Goal: Communication & Community: Answer question/provide support

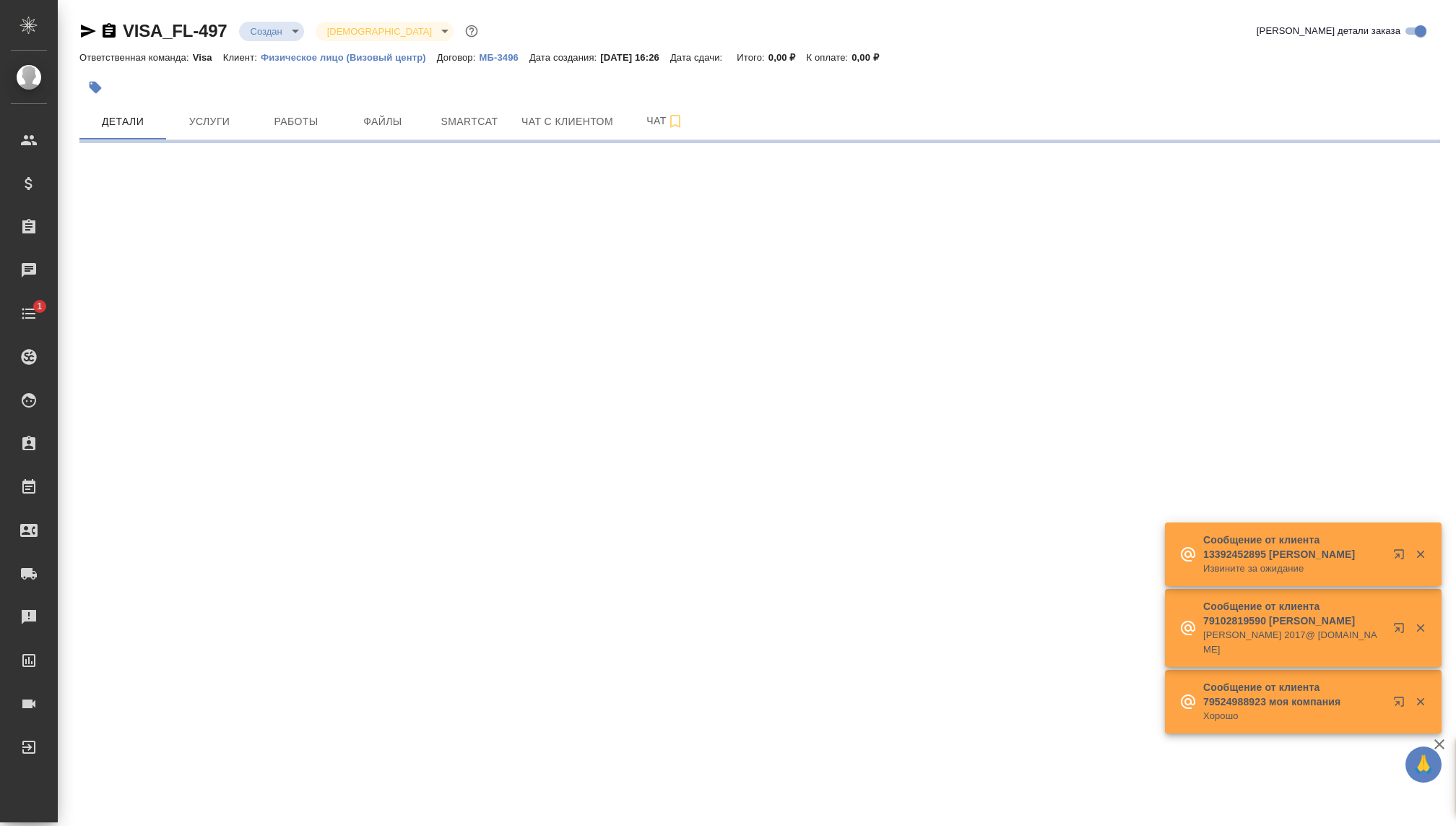
select select "RU"
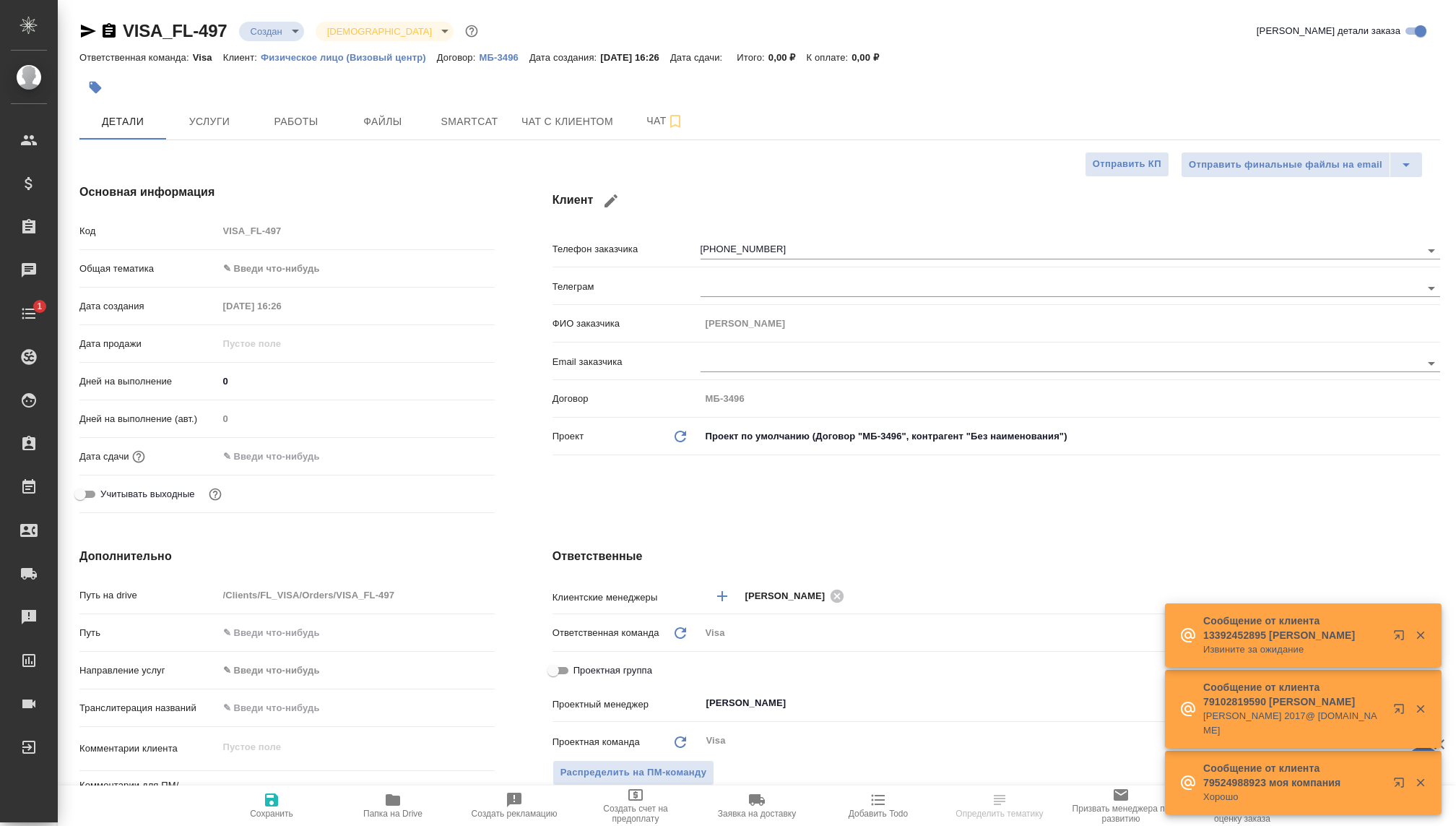
type textarea "x"
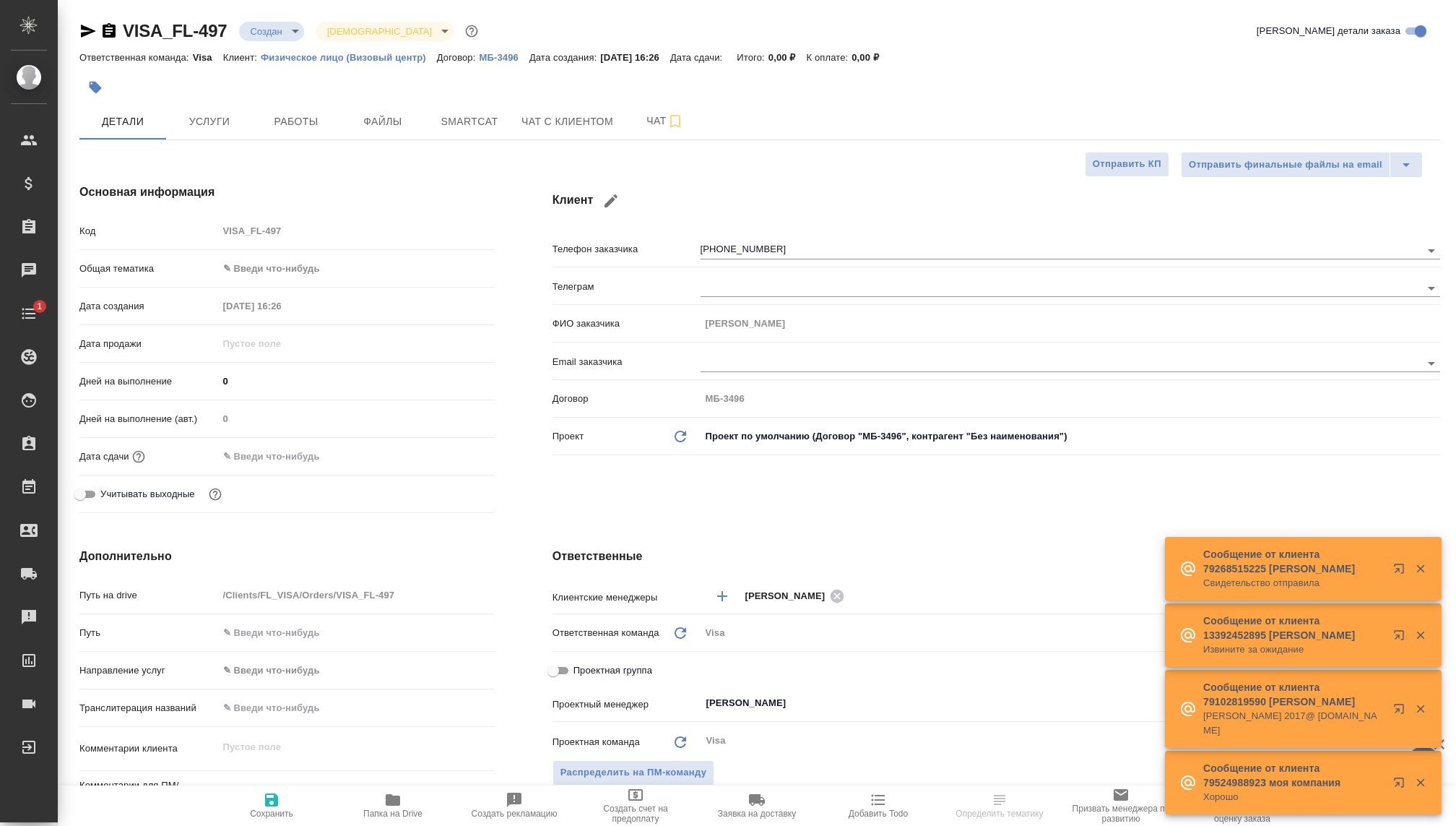
type textarea "x"
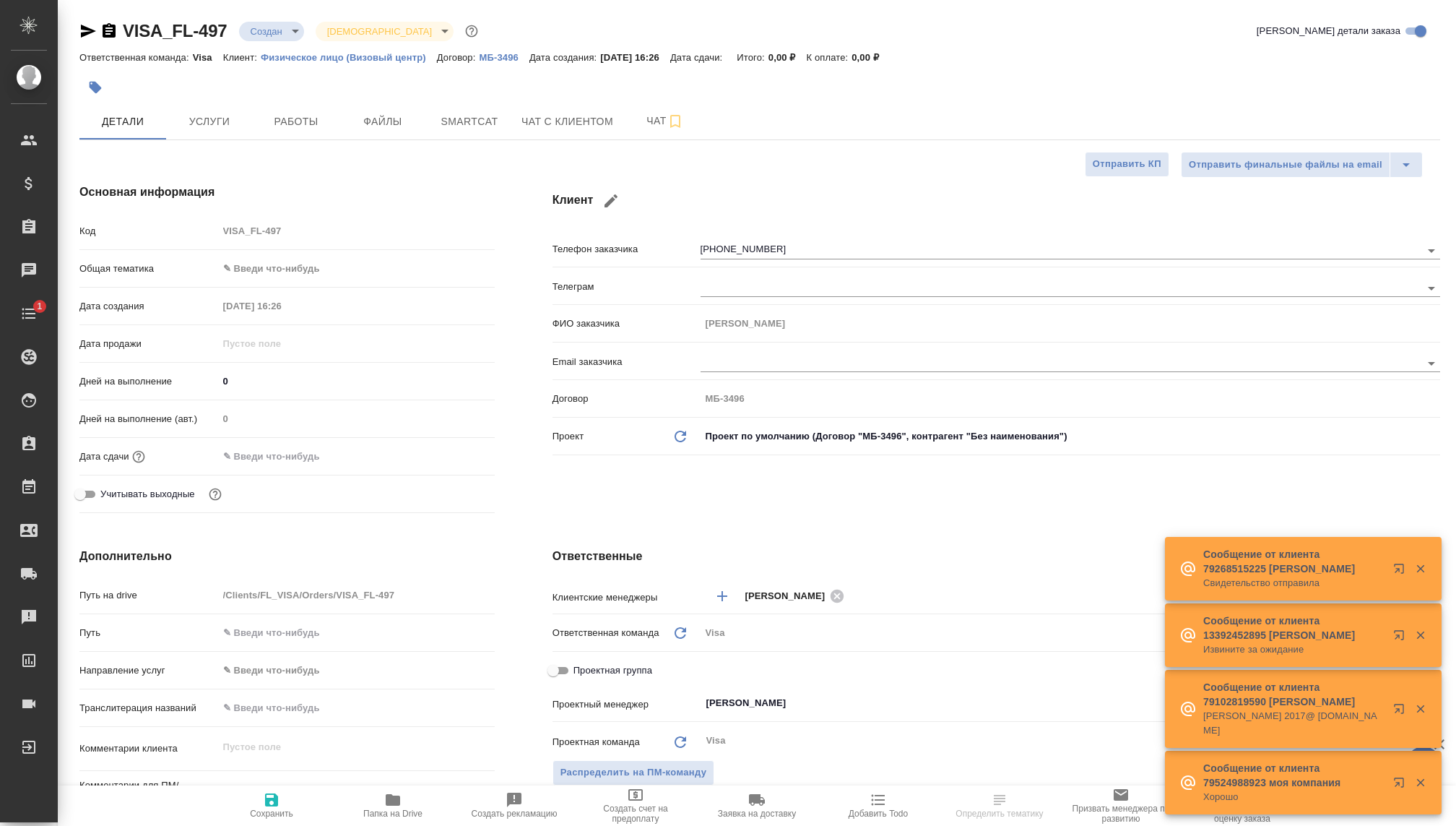
type textarea "x"
click at [267, 31] on body "🙏 .cls-1 fill:#fff; AWATERA [PERSON_NAME] Спецификации Заказы Чаты 1 Todo Проек…" at bounding box center [728, 413] width 1456 height 826
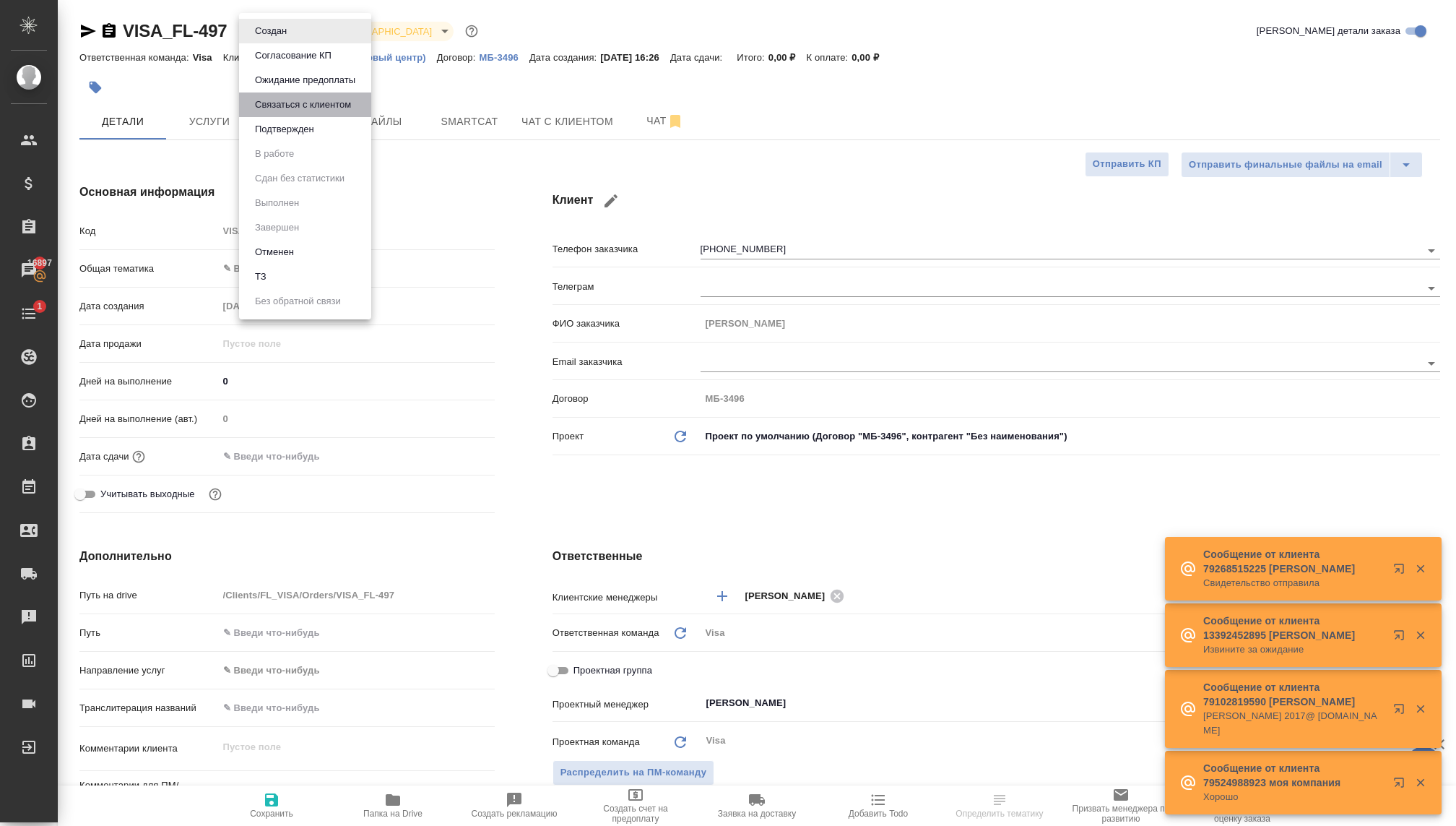
click at [295, 104] on button "Связаться с клиентом" at bounding box center [303, 104] width 104 height 16
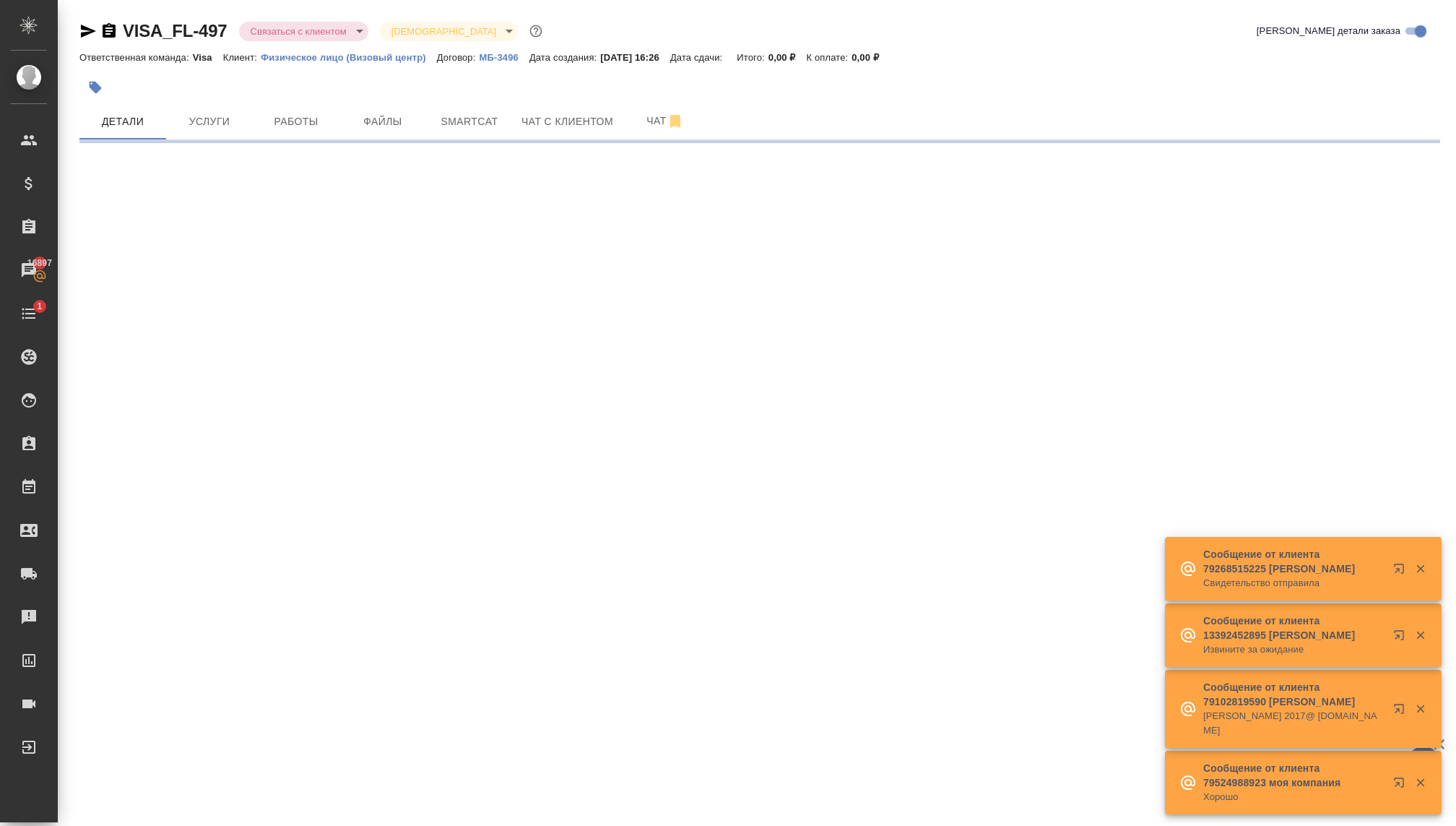
select select "RU"
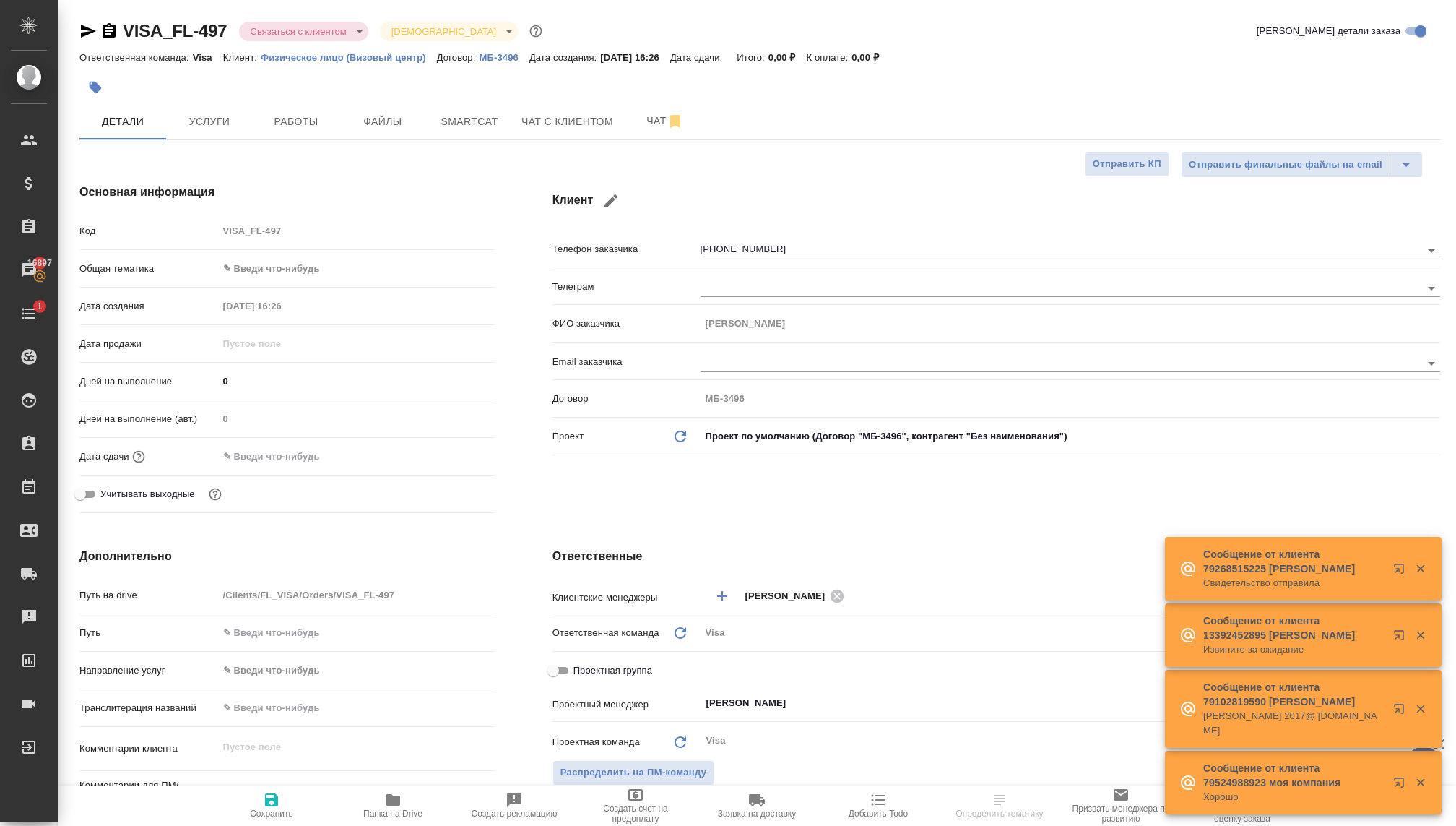
type textarea "x"
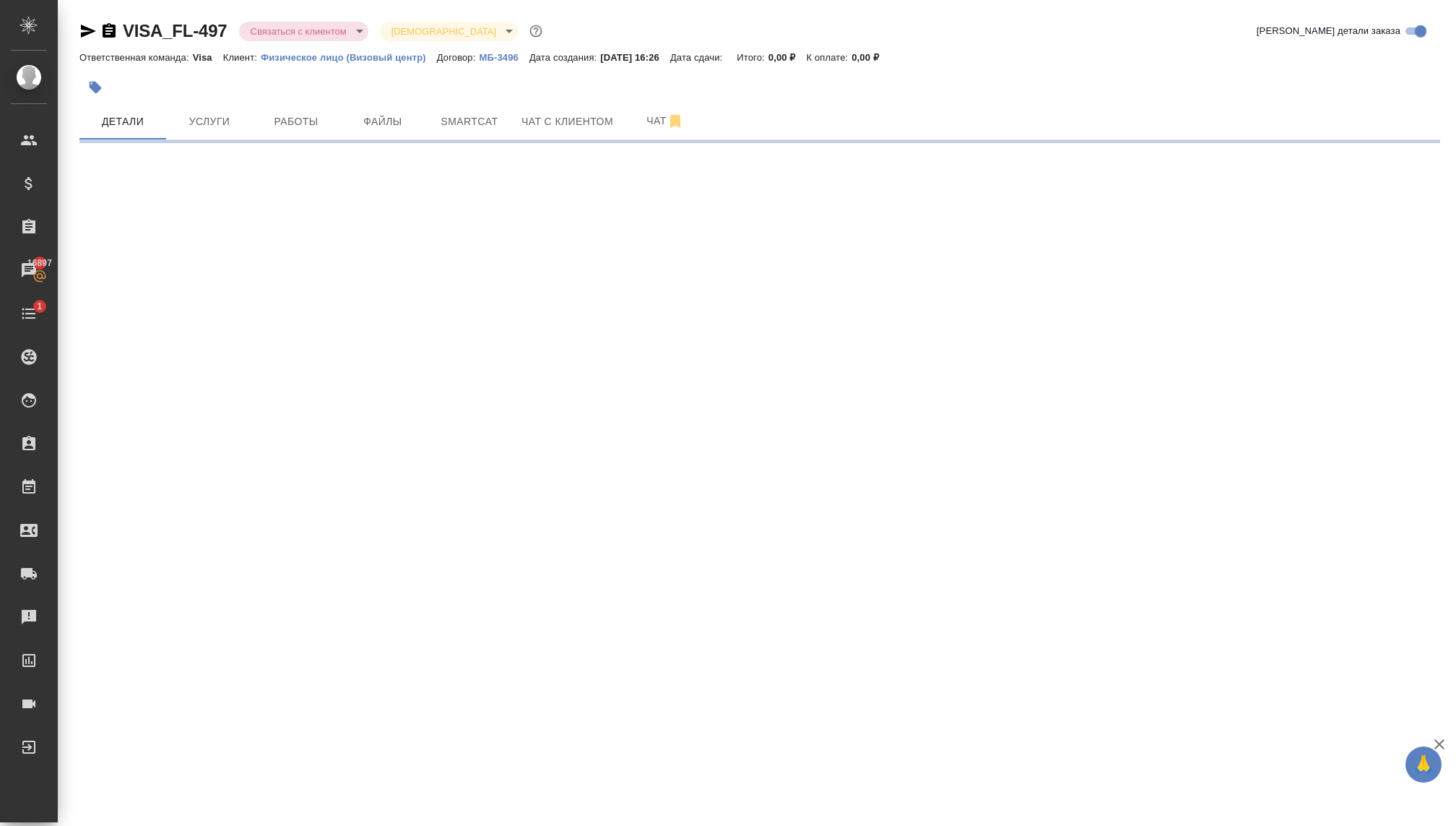
select select "RU"
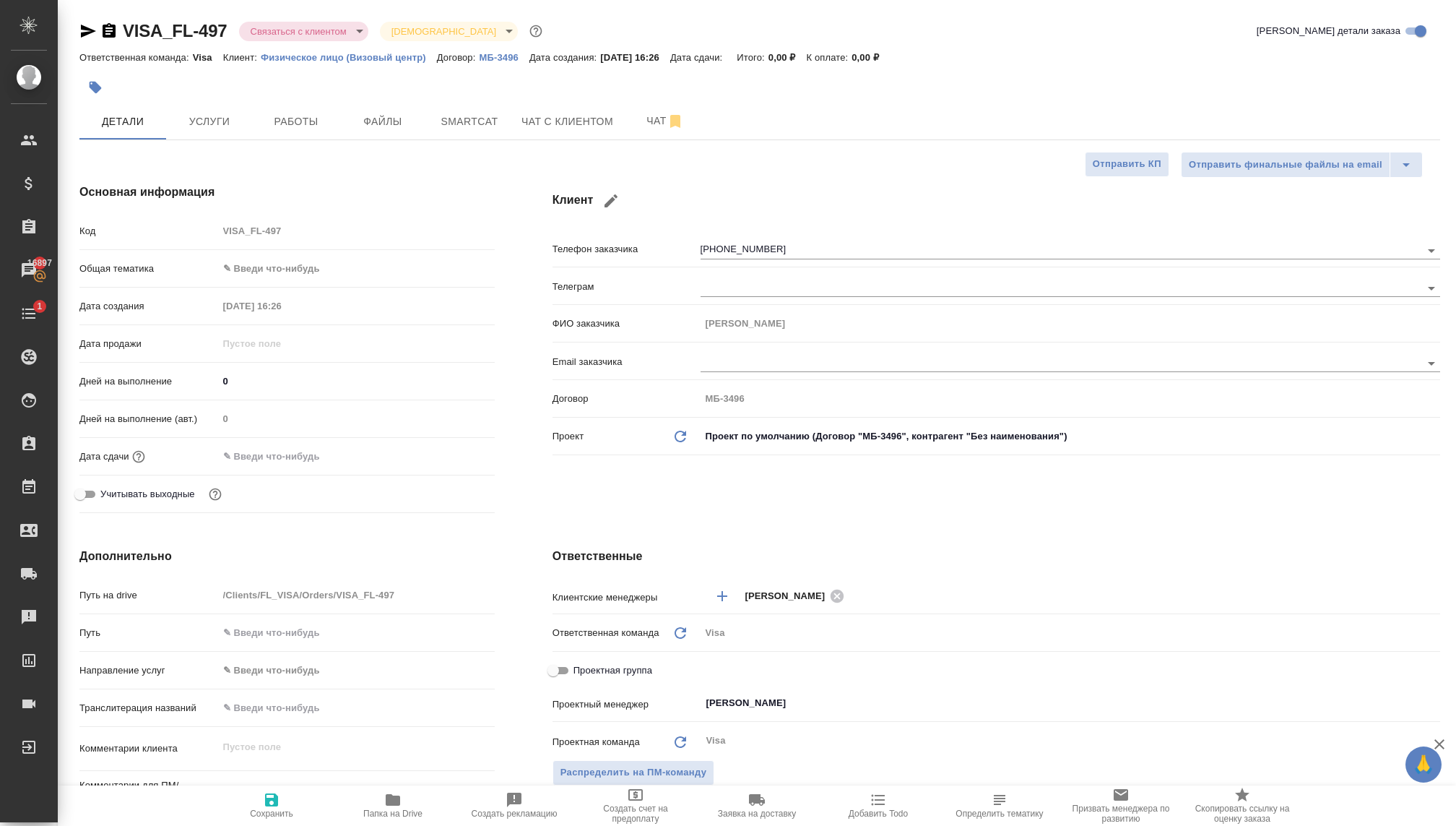
type textarea "x"
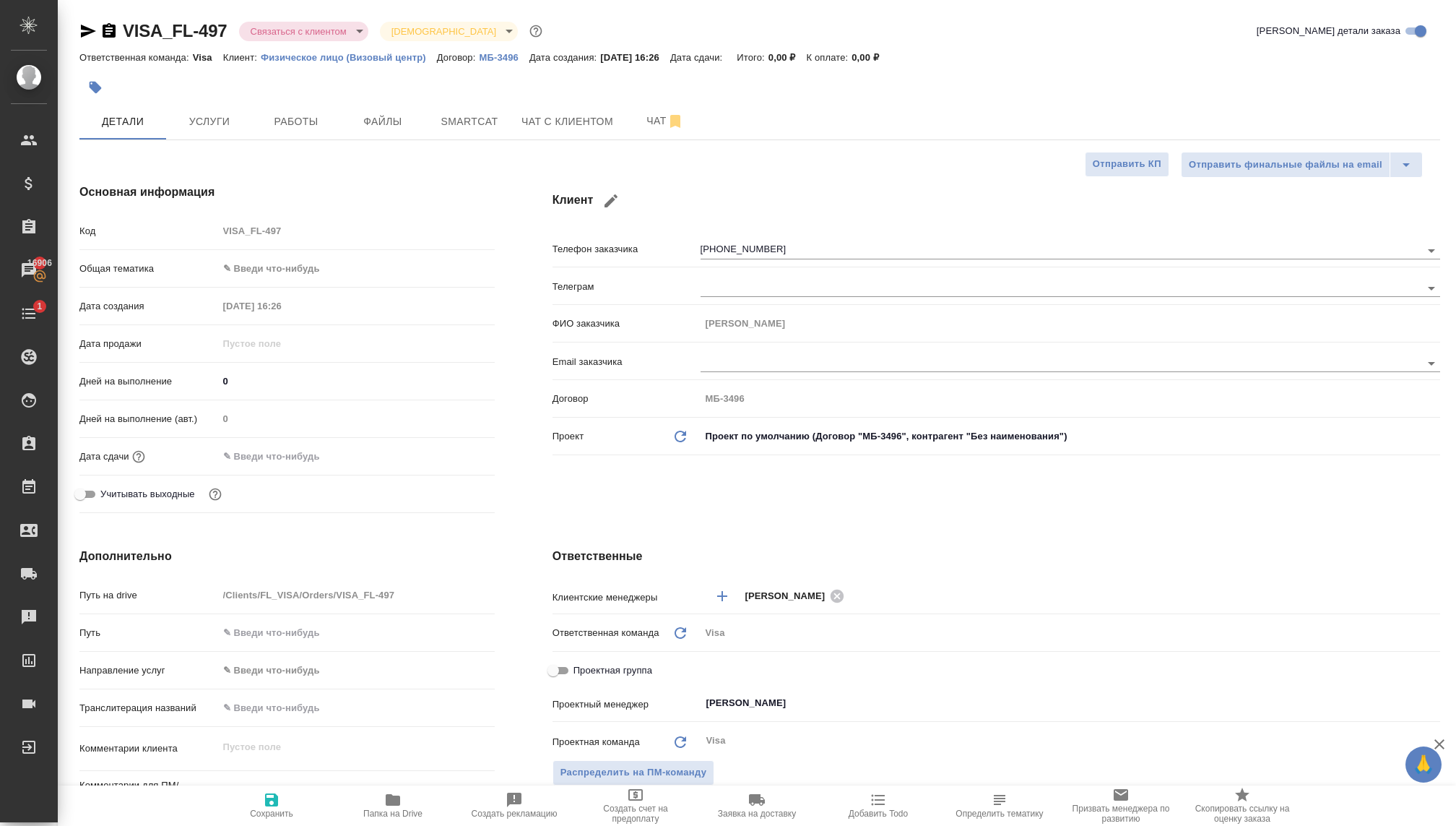
type textarea "x"
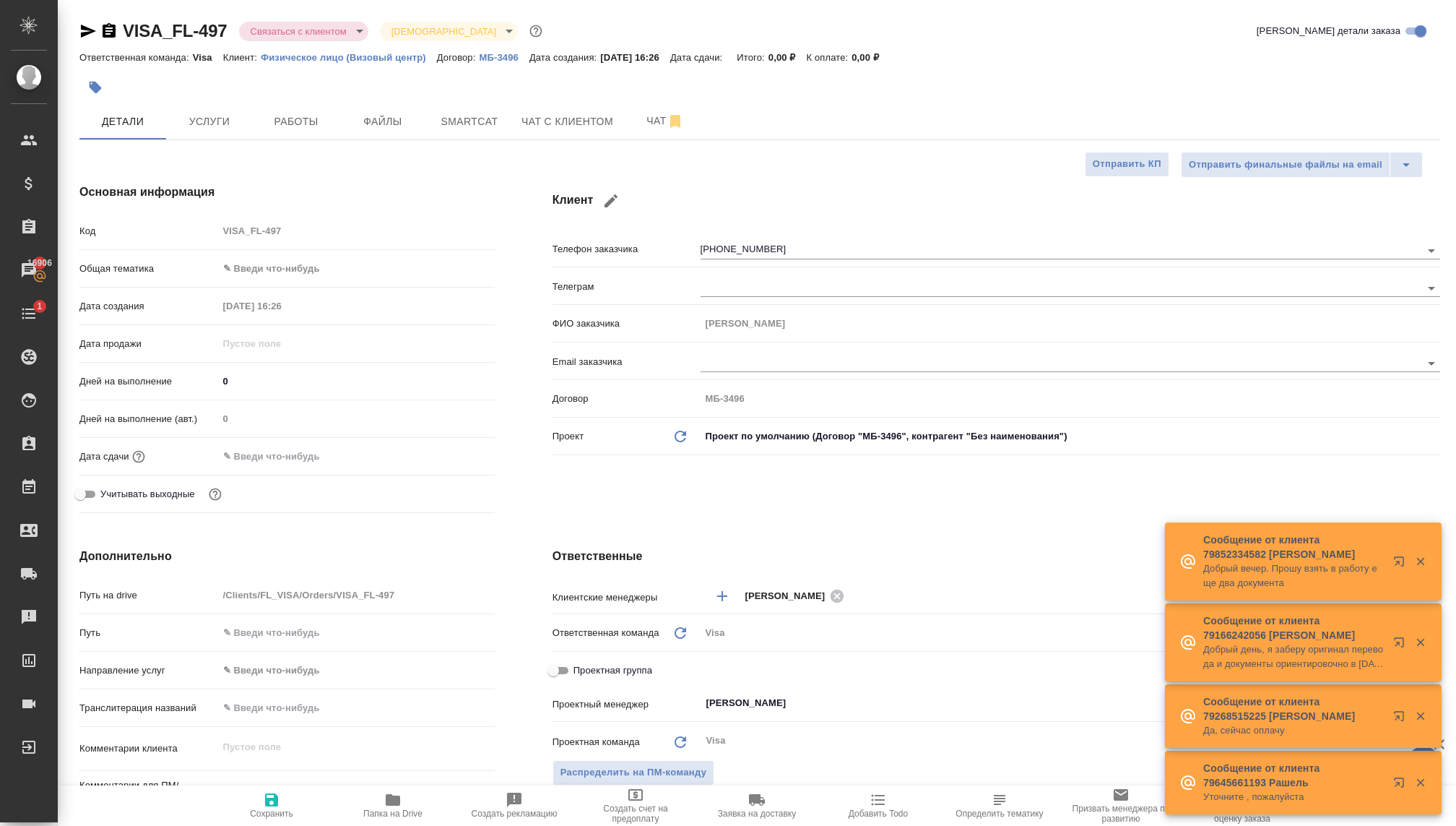
type textarea "x"
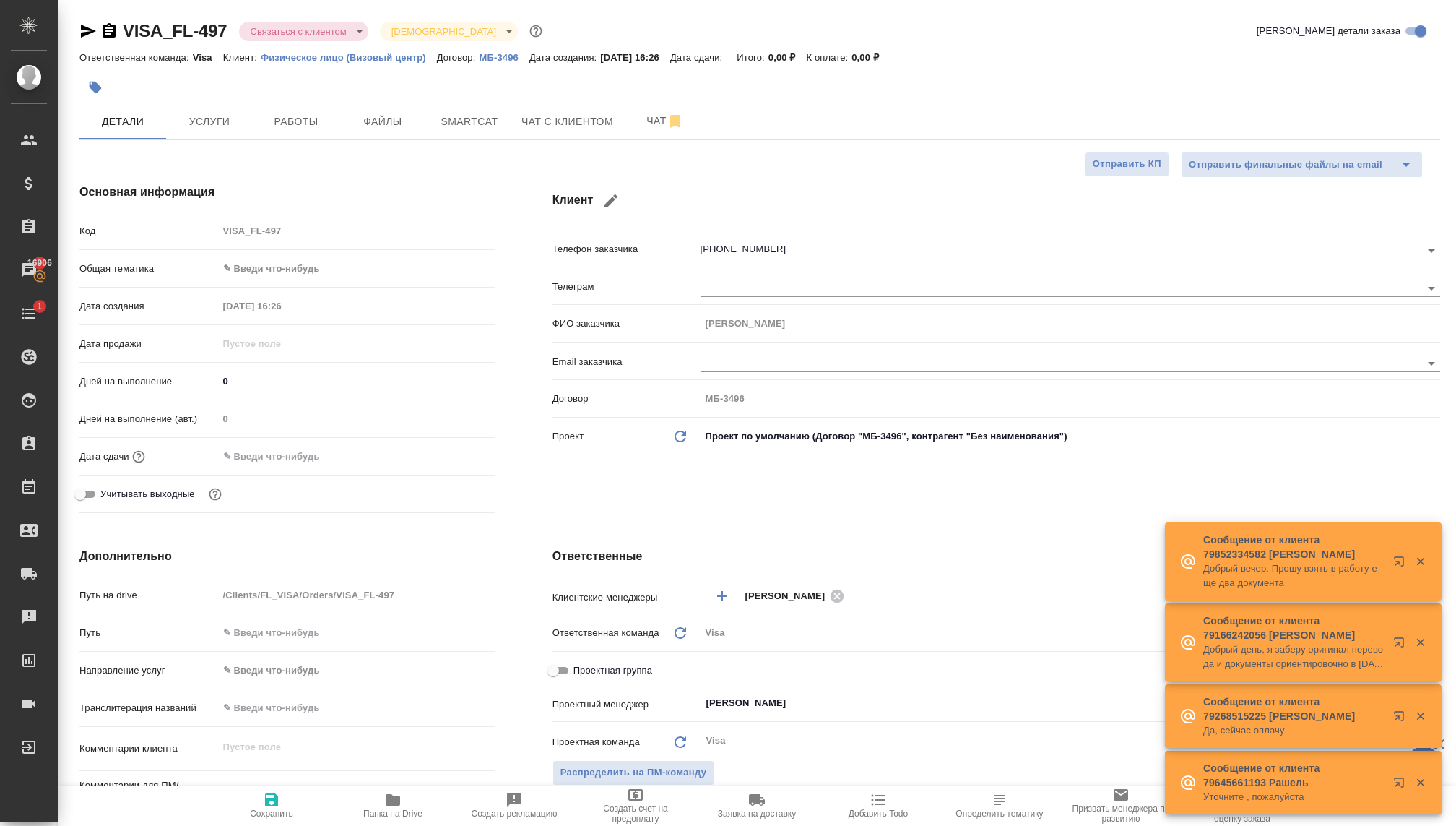
type textarea "x"
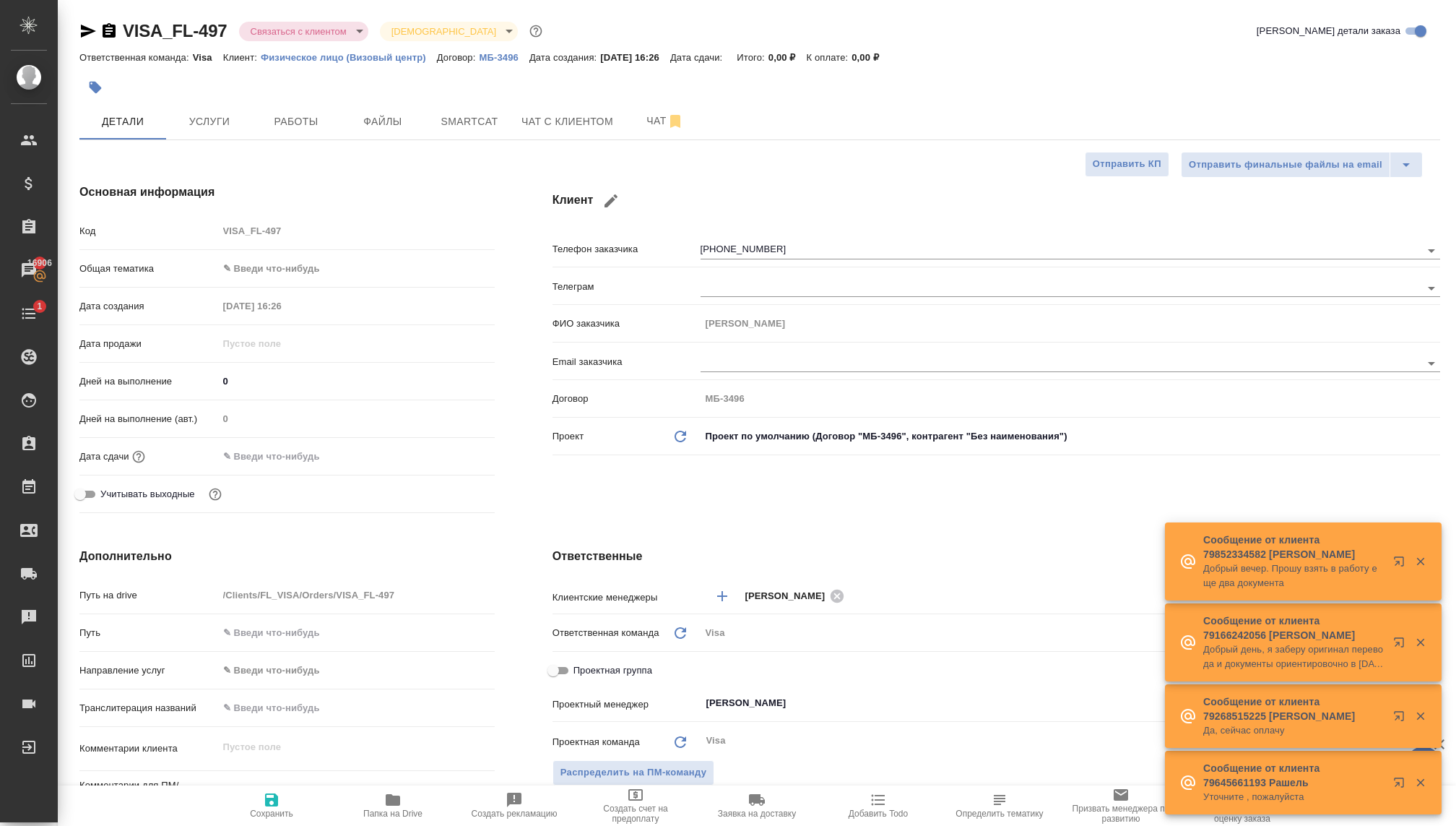
type textarea "x"
